Goal: Browse casually

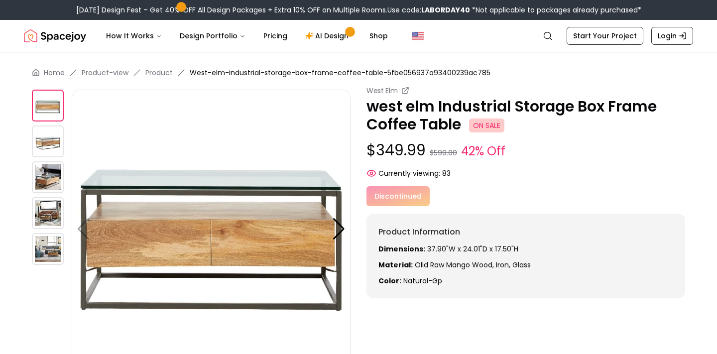
click at [52, 172] on img at bounding box center [48, 177] width 32 height 32
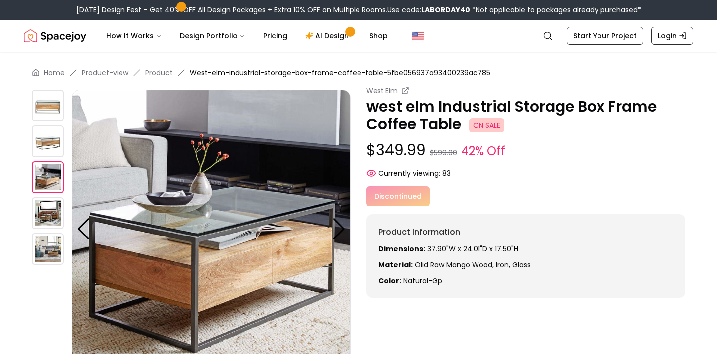
click at [48, 204] on img at bounding box center [48, 213] width 32 height 32
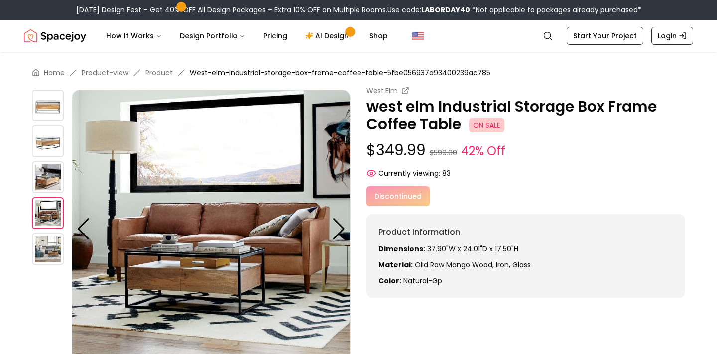
click at [48, 251] on img at bounding box center [48, 249] width 32 height 32
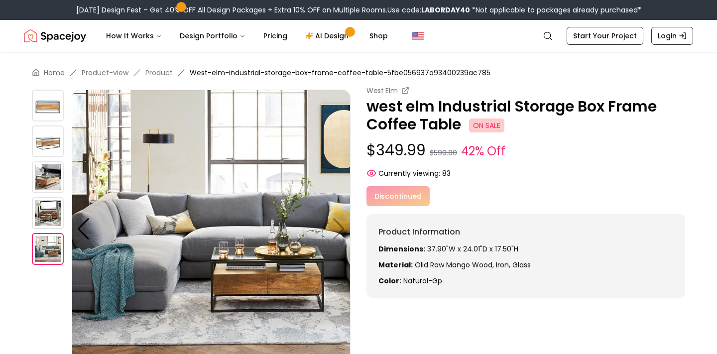
click at [50, 221] on img at bounding box center [48, 213] width 32 height 32
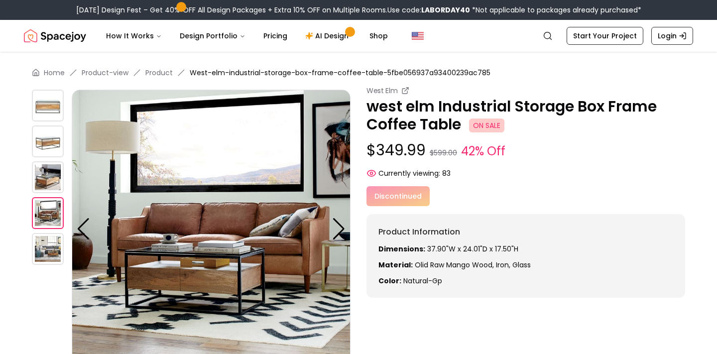
click at [56, 181] on img at bounding box center [48, 177] width 32 height 32
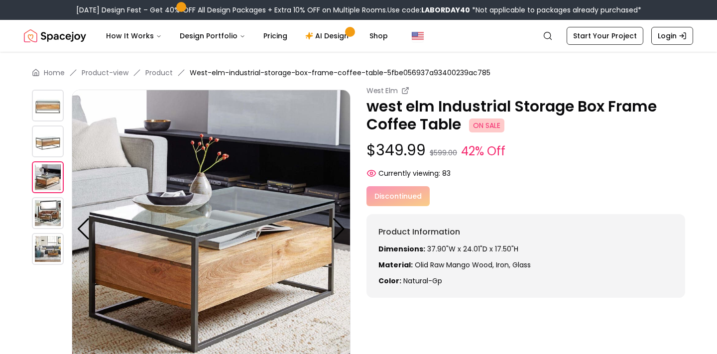
click at [50, 148] on img at bounding box center [48, 142] width 32 height 32
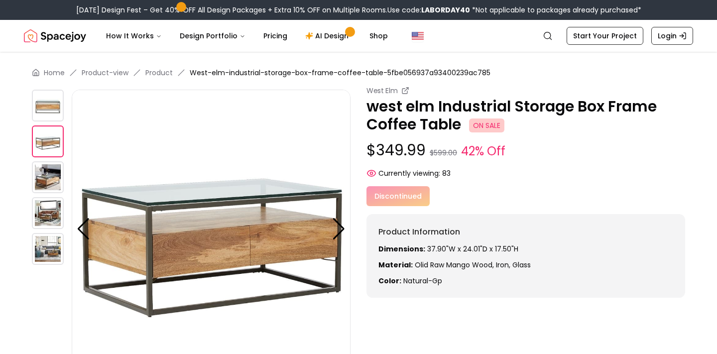
click at [50, 109] on img at bounding box center [48, 106] width 32 height 32
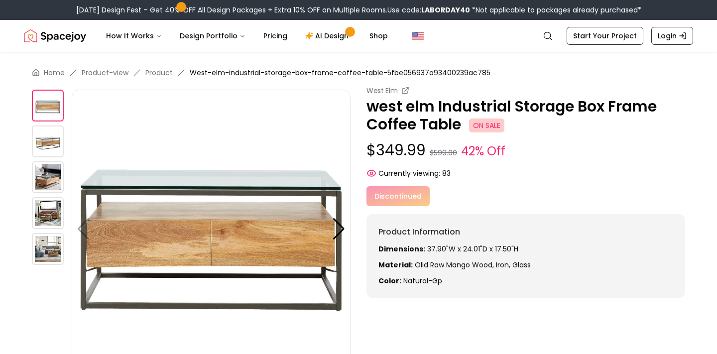
click at [39, 187] on img at bounding box center [48, 177] width 32 height 32
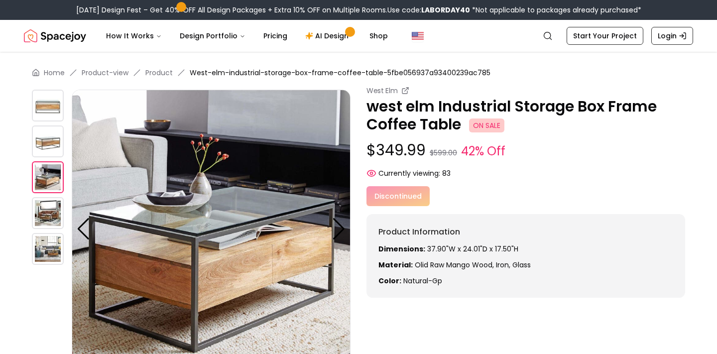
click at [43, 205] on img at bounding box center [48, 213] width 32 height 32
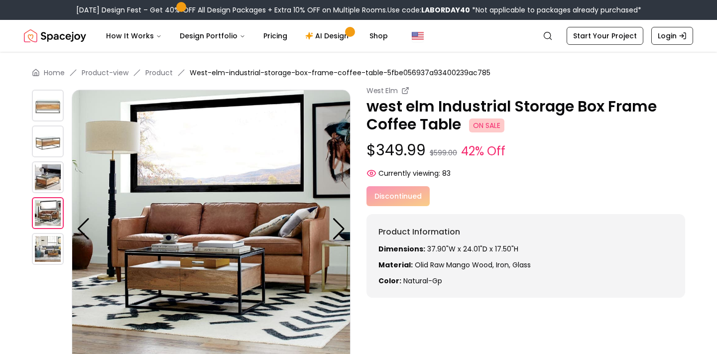
click at [44, 145] on img at bounding box center [48, 142] width 32 height 32
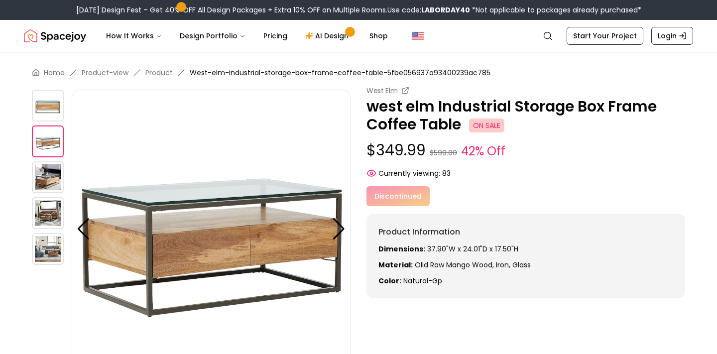
click at [47, 113] on img at bounding box center [48, 106] width 32 height 32
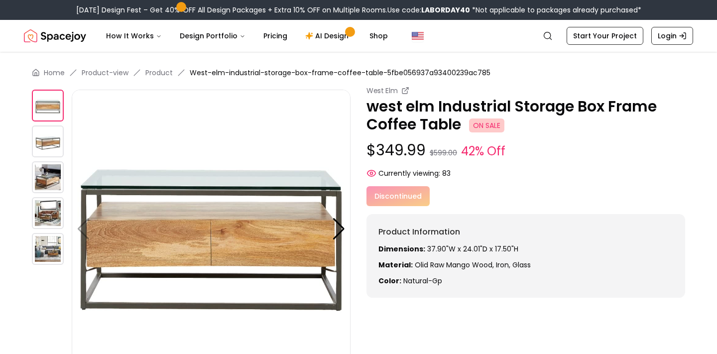
click at [51, 186] on img at bounding box center [48, 177] width 32 height 32
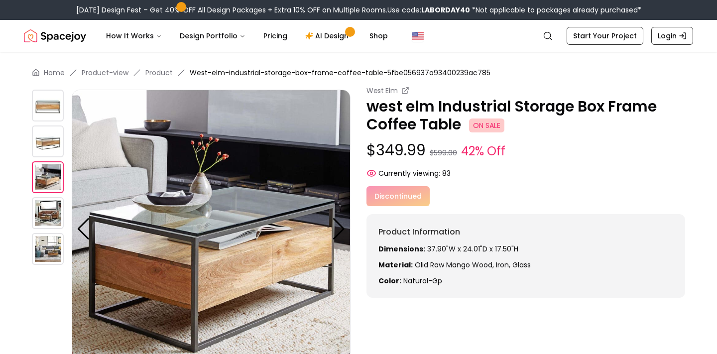
click at [51, 201] on img at bounding box center [48, 213] width 32 height 32
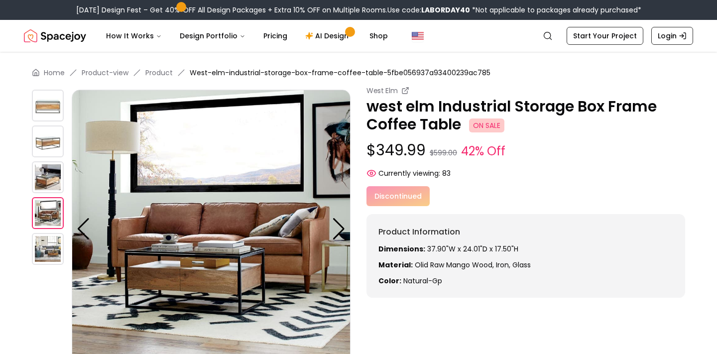
click at [44, 244] on img at bounding box center [48, 249] width 32 height 32
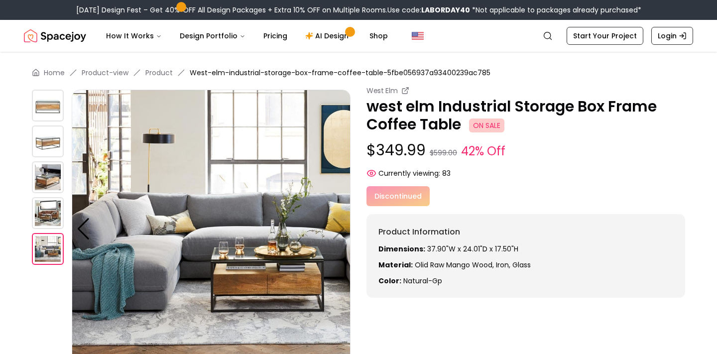
click at [50, 214] on img at bounding box center [48, 213] width 32 height 32
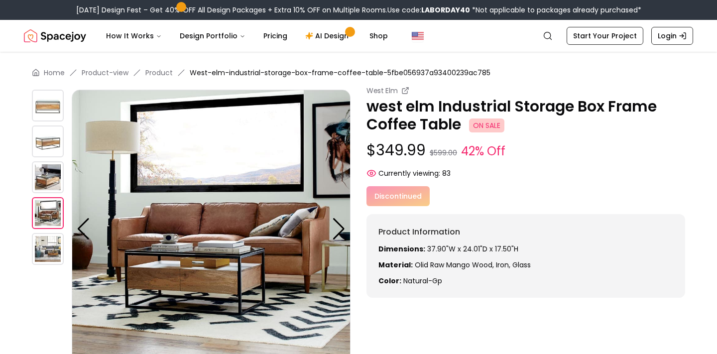
click at [50, 184] on img at bounding box center [48, 177] width 32 height 32
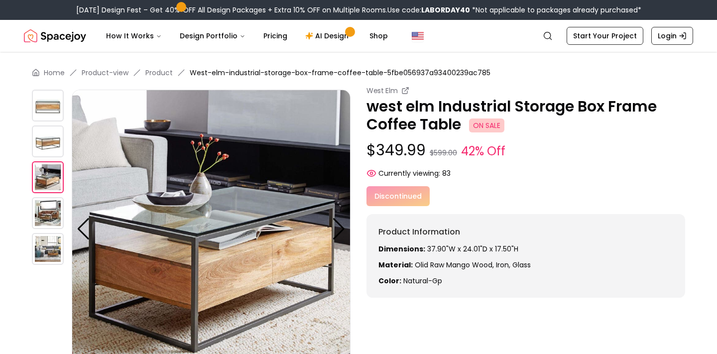
click at [45, 141] on img at bounding box center [48, 142] width 32 height 32
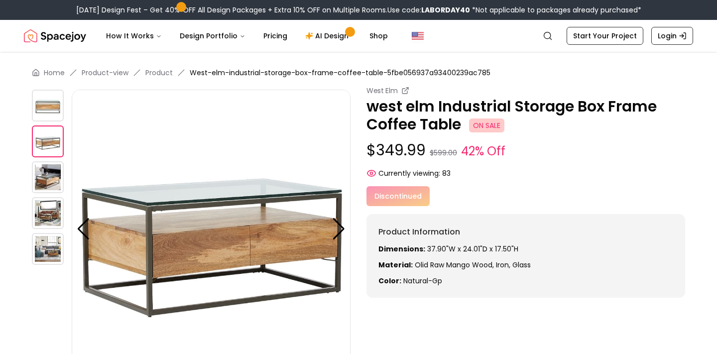
click at [50, 106] on img at bounding box center [48, 106] width 32 height 32
